Goal: Information Seeking & Learning: Learn about a topic

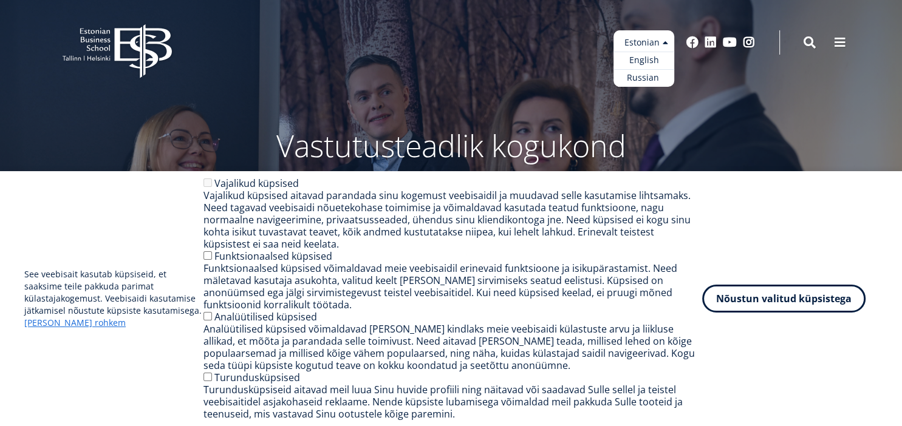
click at [664, 44] on ul "Estonian English Russian" at bounding box center [643, 58] width 61 height 56
click at [646, 62] on link "English" at bounding box center [643, 61] width 61 height 18
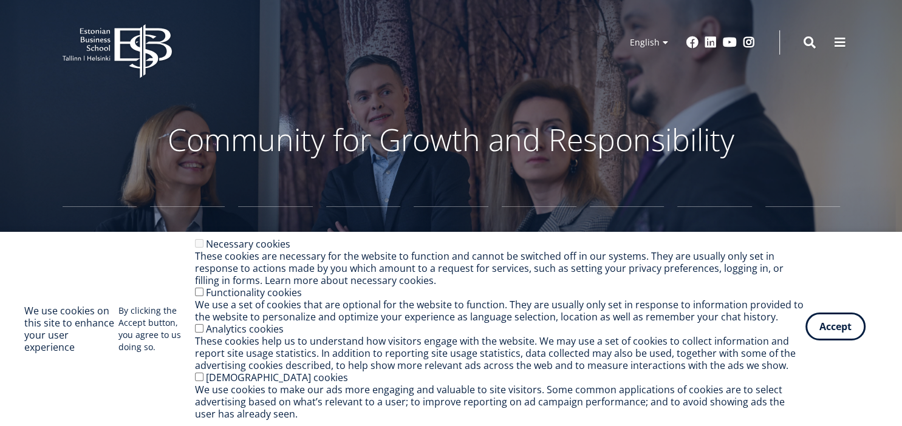
click at [839, 330] on button "Accept" at bounding box center [835, 327] width 60 height 28
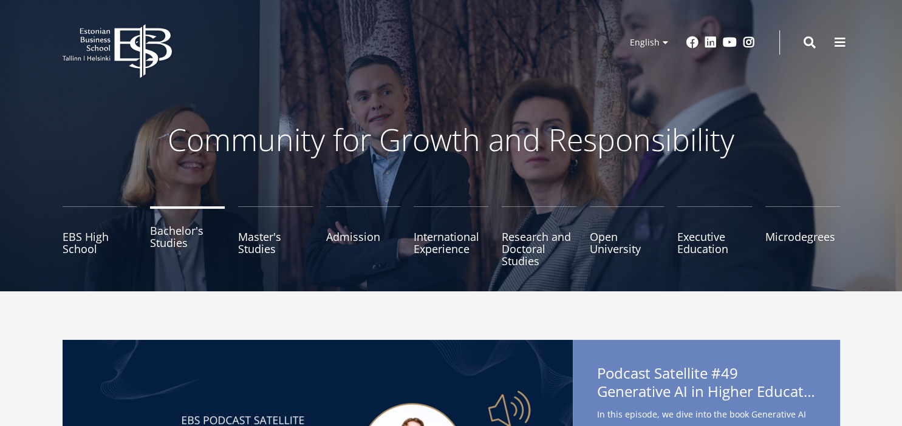
click at [180, 239] on link "Bachelor's Studies" at bounding box center [187, 237] width 75 height 61
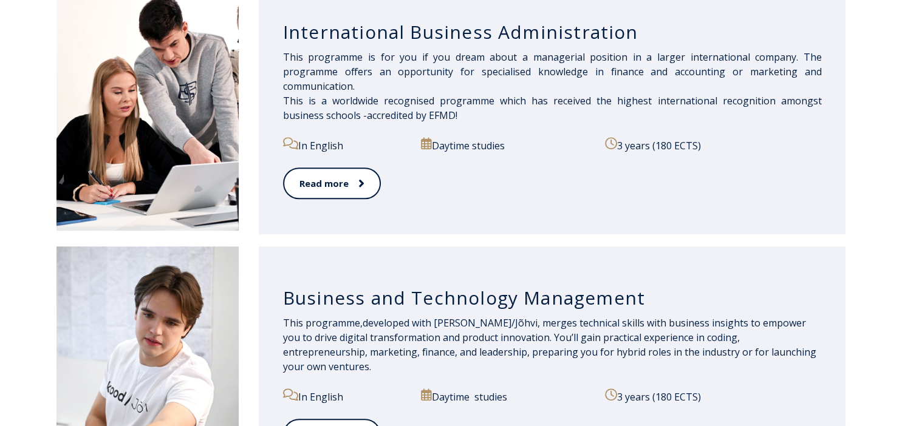
scroll to position [962, 0]
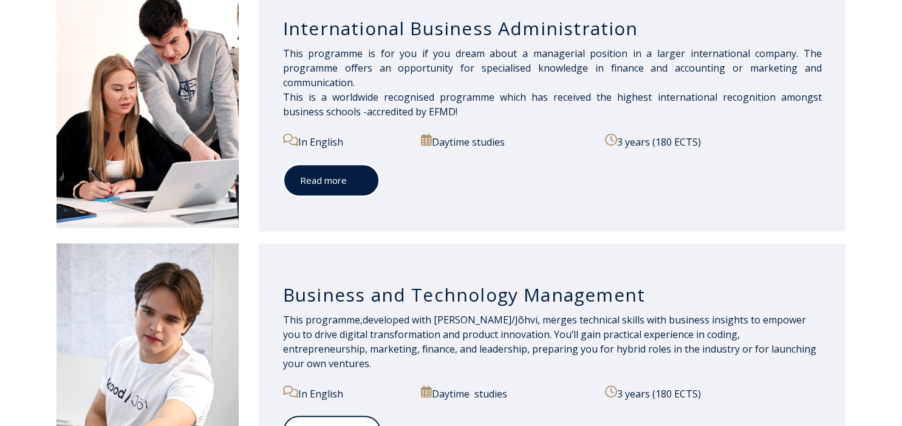
click at [344, 171] on link "Read more" at bounding box center [331, 180] width 97 height 33
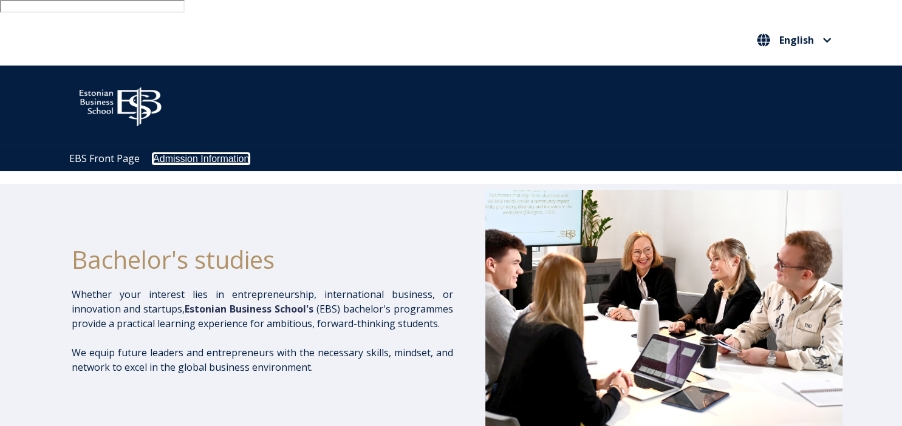
click at [196, 154] on link "Admission Information" at bounding box center [201, 159] width 96 height 10
